Goal: Task Accomplishment & Management: Complete application form

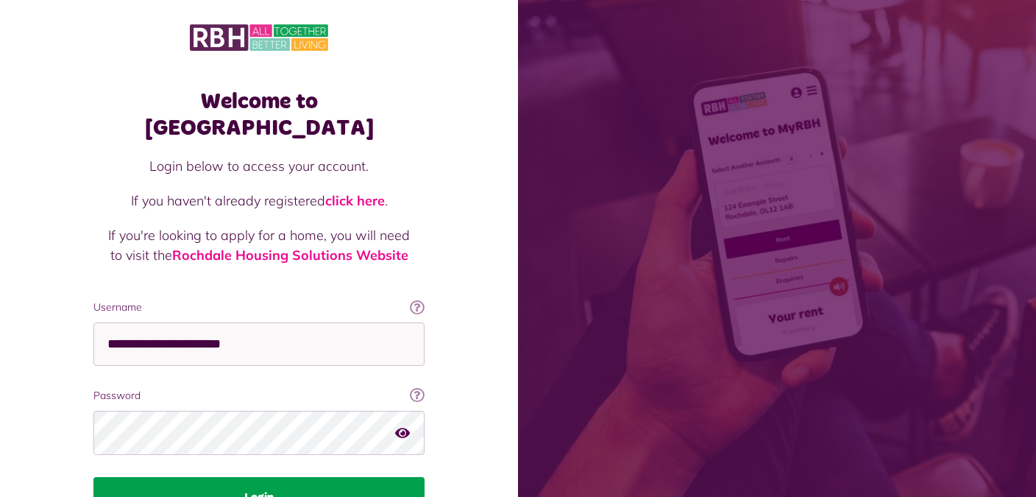
drag, startPoint x: 288, startPoint y: 477, endPoint x: 294, endPoint y: 470, distance: 8.4
click at [288, 477] on button "Login" at bounding box center [258, 497] width 331 height 41
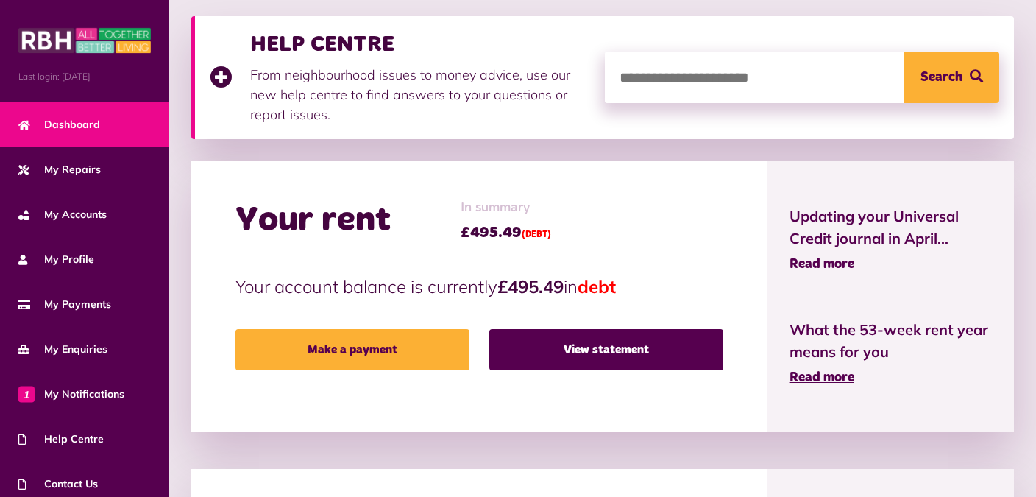
scroll to position [155, 0]
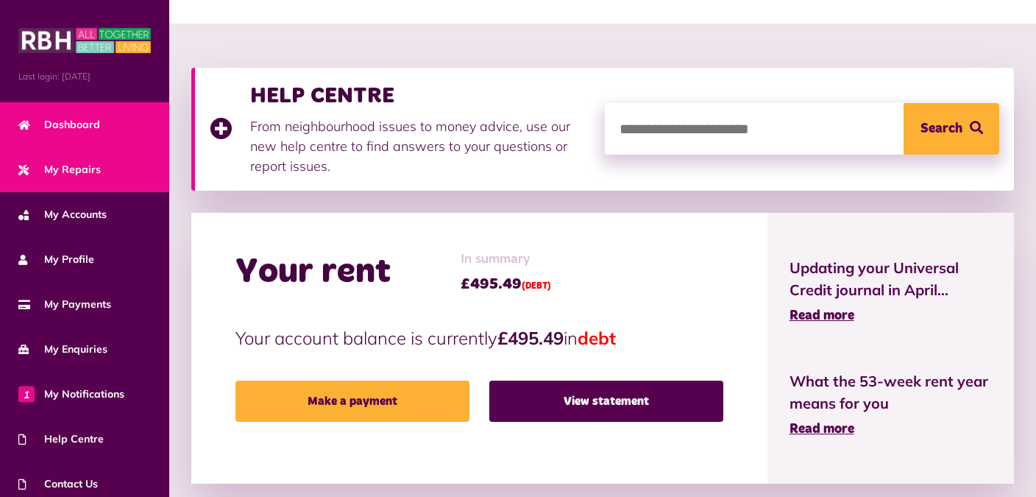
click at [77, 169] on span "My Repairs" at bounding box center [59, 169] width 82 height 15
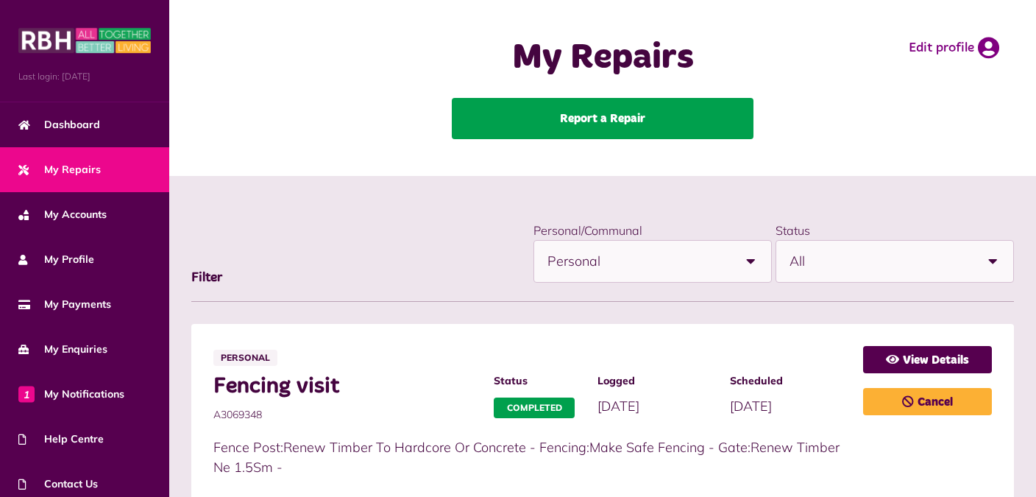
click at [647, 115] on link "Report a Repair" at bounding box center [603, 118] width 302 height 41
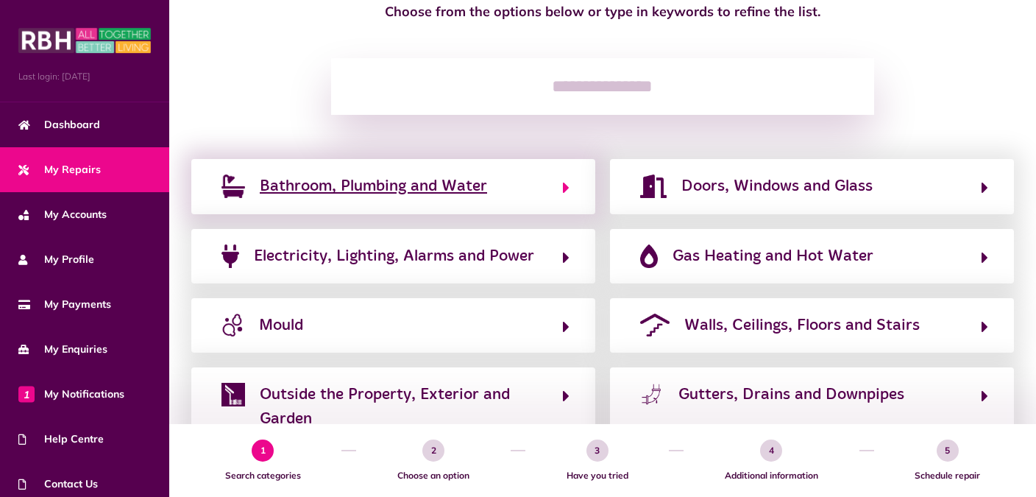
click at [525, 199] on button "Bathroom, Plumbing and Water" at bounding box center [393, 186] width 352 height 25
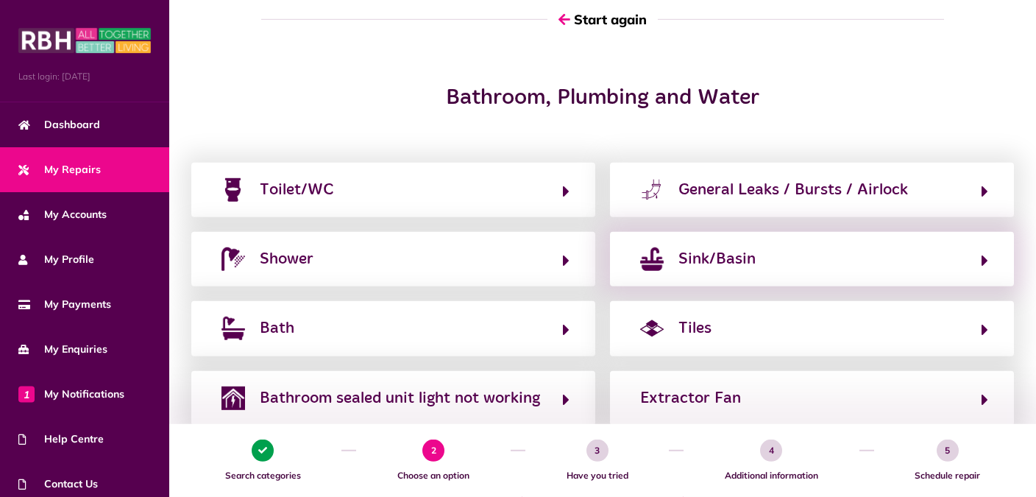
scroll to position [207, 0]
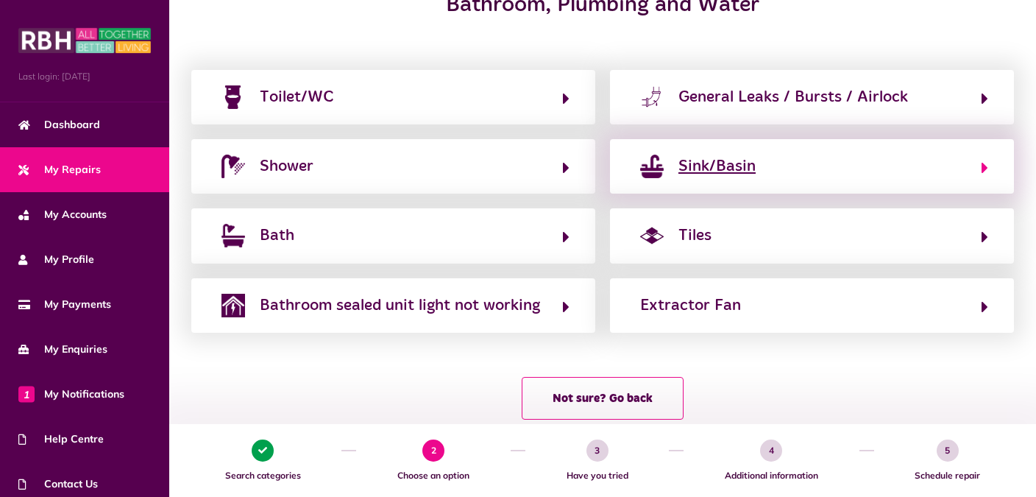
click at [790, 166] on button "Sink/Basin" at bounding box center [812, 166] width 352 height 25
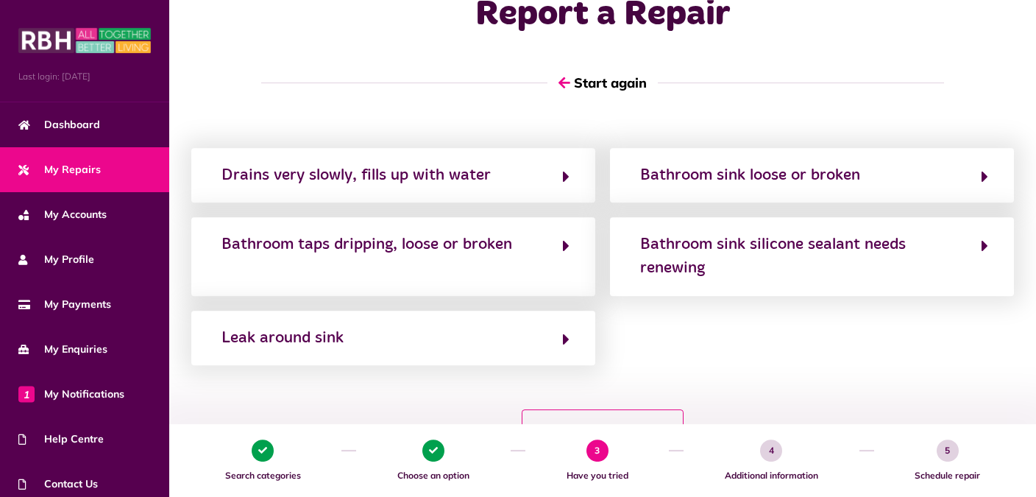
scroll to position [52, 0]
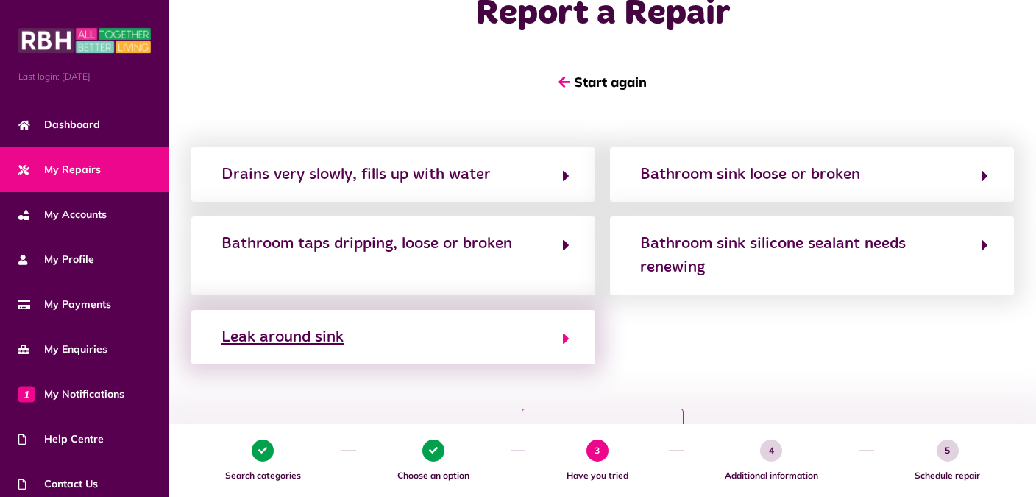
click at [548, 341] on button "Leak around sink" at bounding box center [393, 336] width 352 height 25
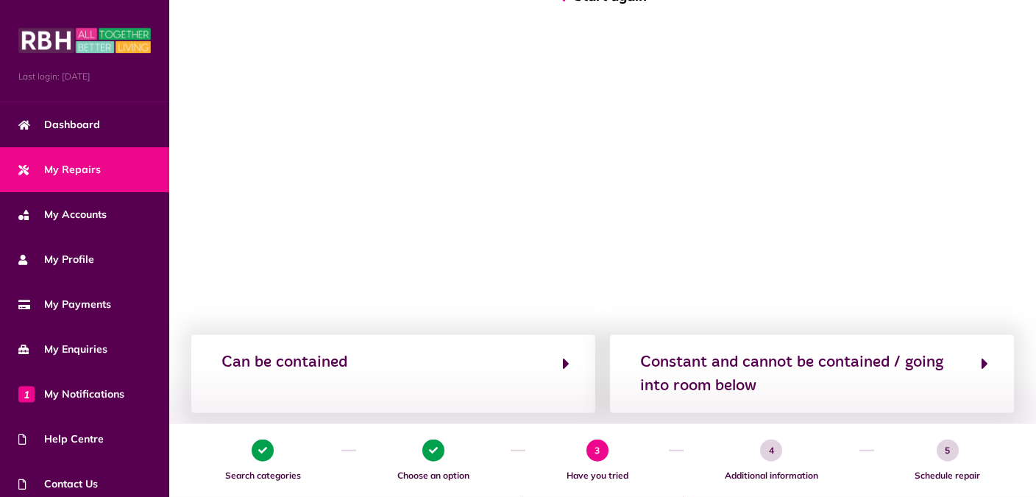
scroll to position [155, 0]
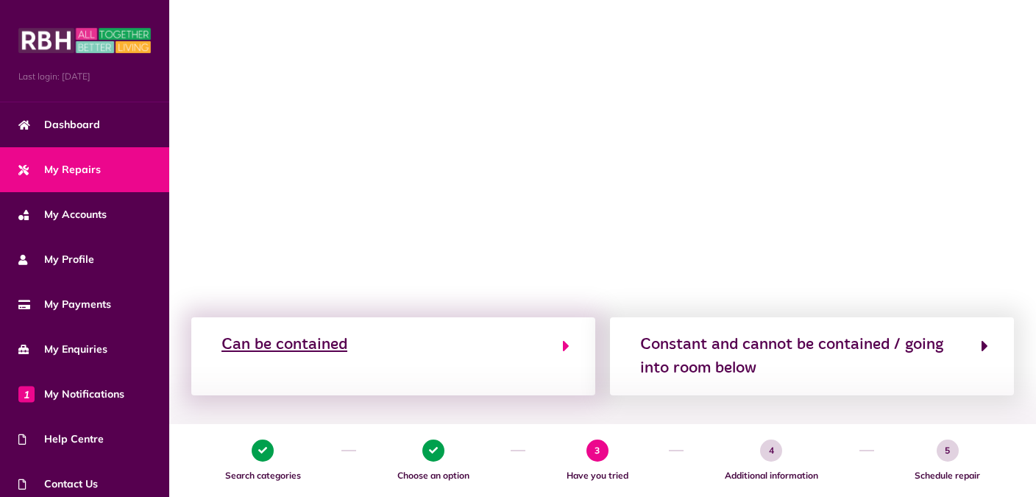
click at [561, 345] on button "Can be contained" at bounding box center [393, 356] width 352 height 49
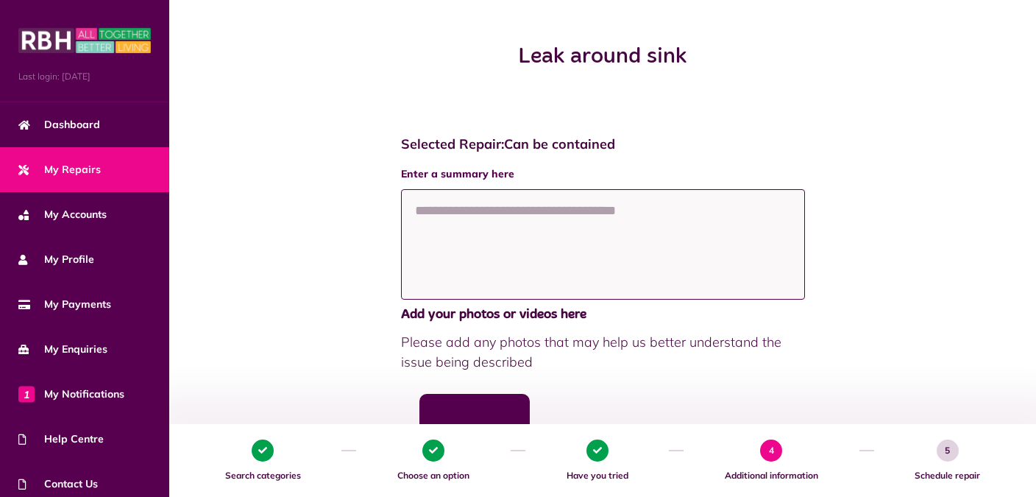
click at [501, 219] on textarea at bounding box center [603, 244] width 404 height 110
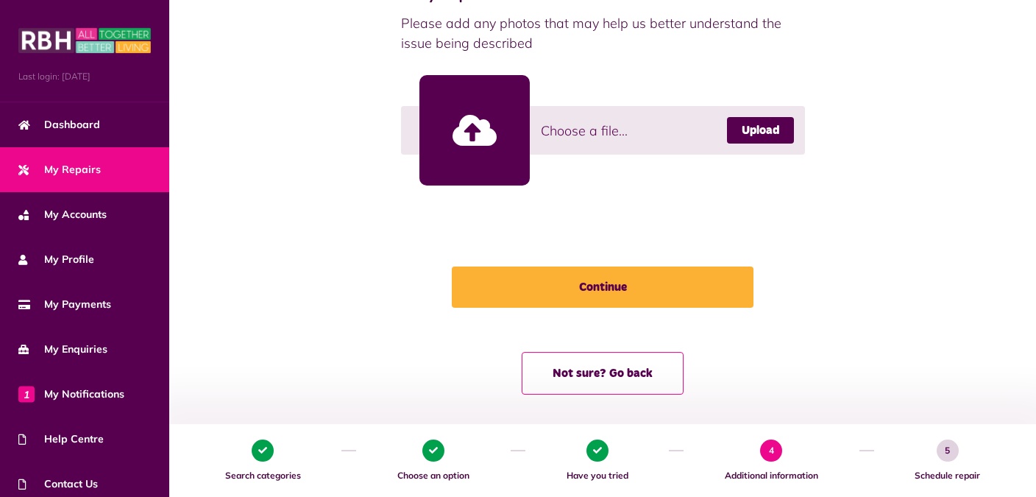
scroll to position [478, 0]
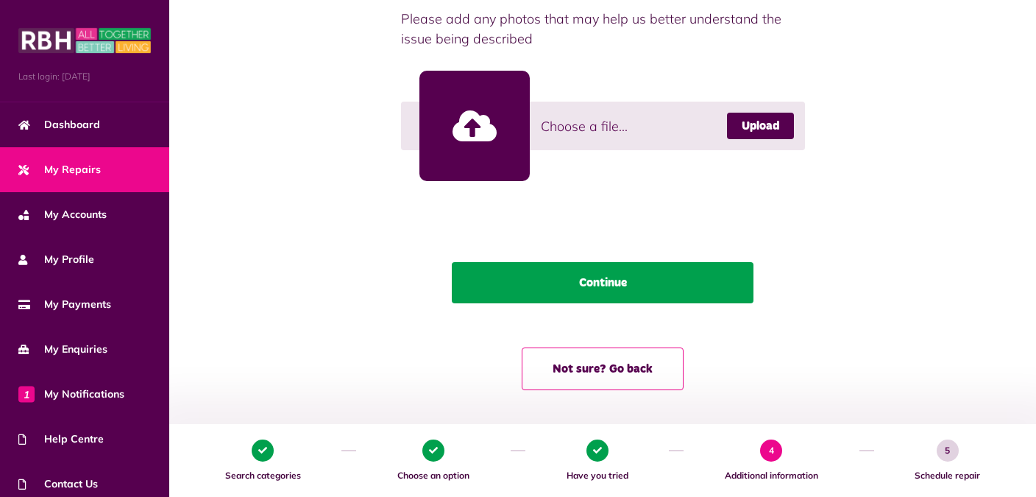
type textarea "**********"
click at [636, 265] on button "Continue" at bounding box center [603, 282] width 302 height 41
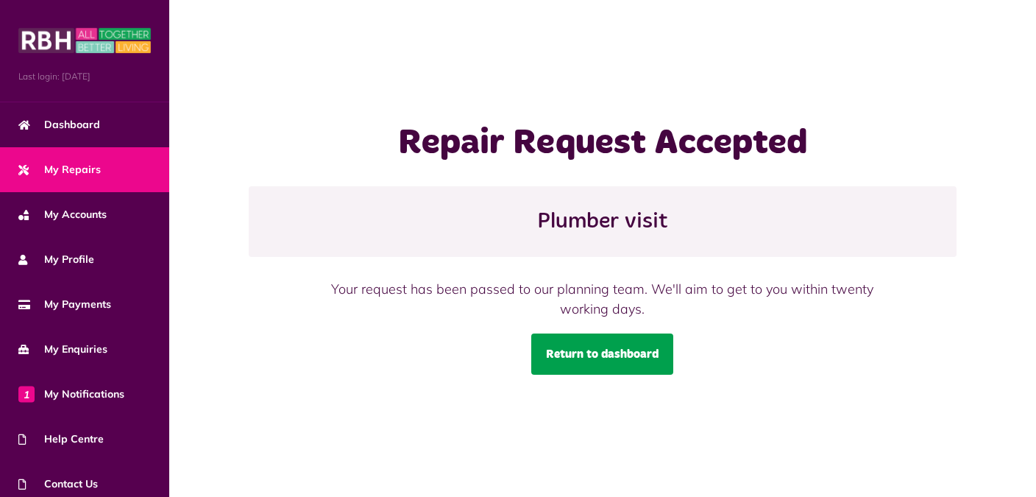
click at [595, 346] on link "Return to dashboard" at bounding box center [602, 353] width 142 height 41
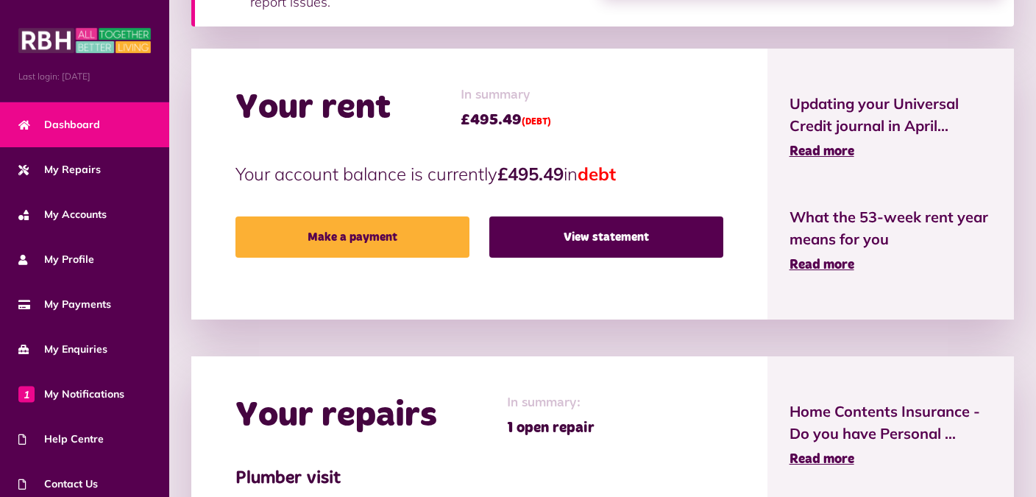
scroll to position [257, 0]
